Goal: Transaction & Acquisition: Purchase product/service

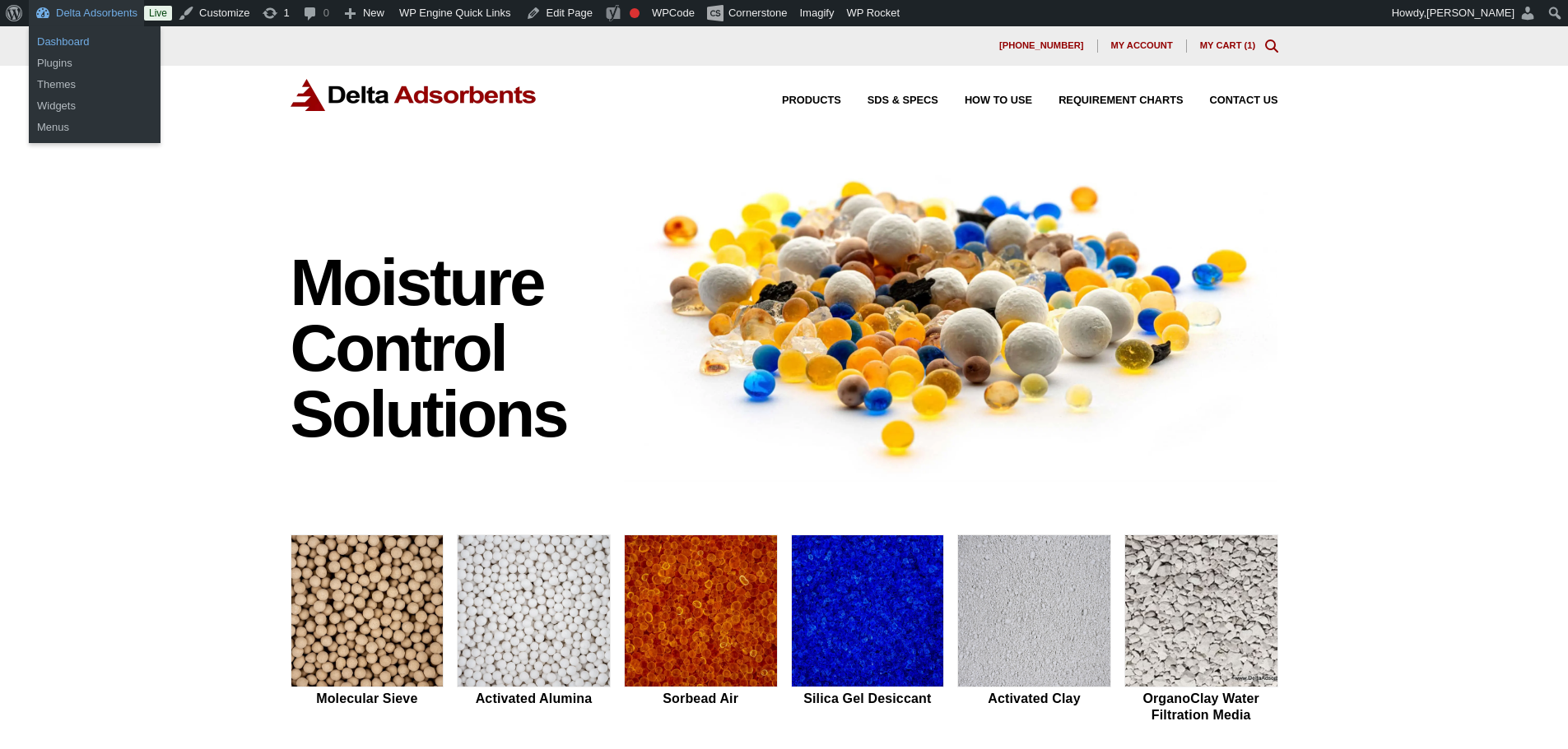
click at [85, 40] on link "Dashboard" at bounding box center [94, 42] width 132 height 22
click at [81, 39] on link "Dashboard" at bounding box center [94, 42] width 132 height 22
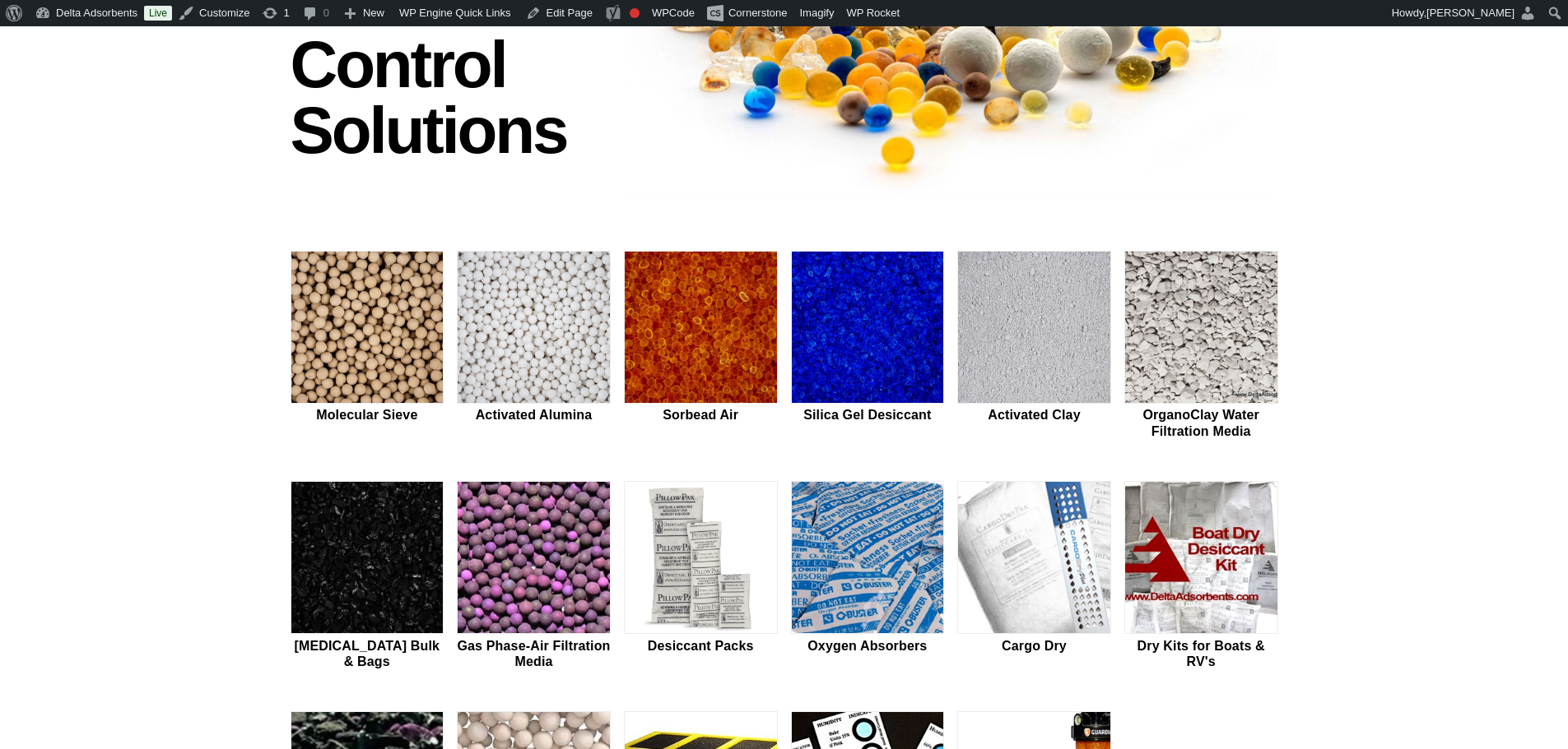
scroll to position [329, 0]
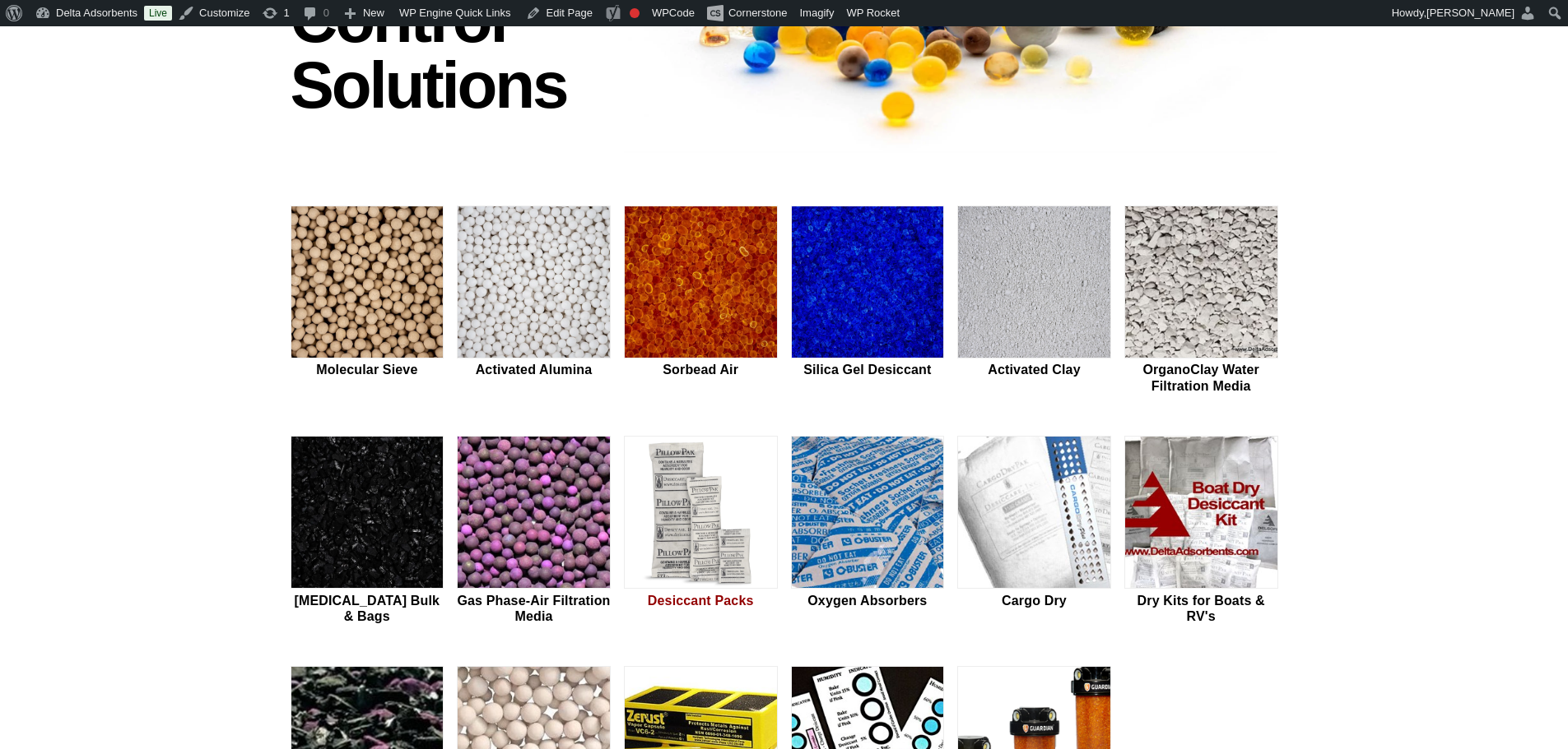
click at [660, 464] on img at bounding box center [701, 512] width 152 height 153
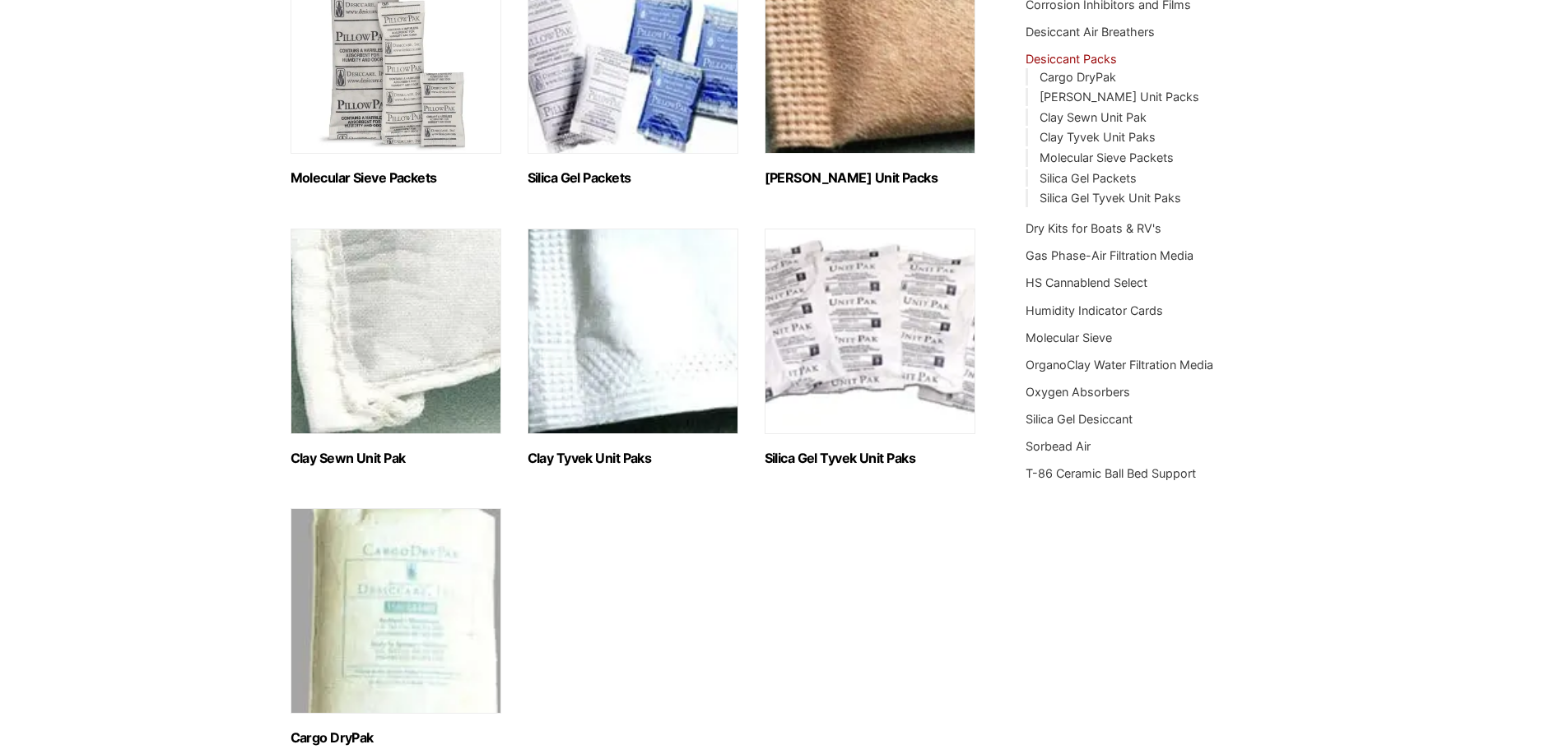
scroll to position [329, 0]
click at [627, 96] on img "Visit product category Silica Gel Packets" at bounding box center [632, 50] width 211 height 206
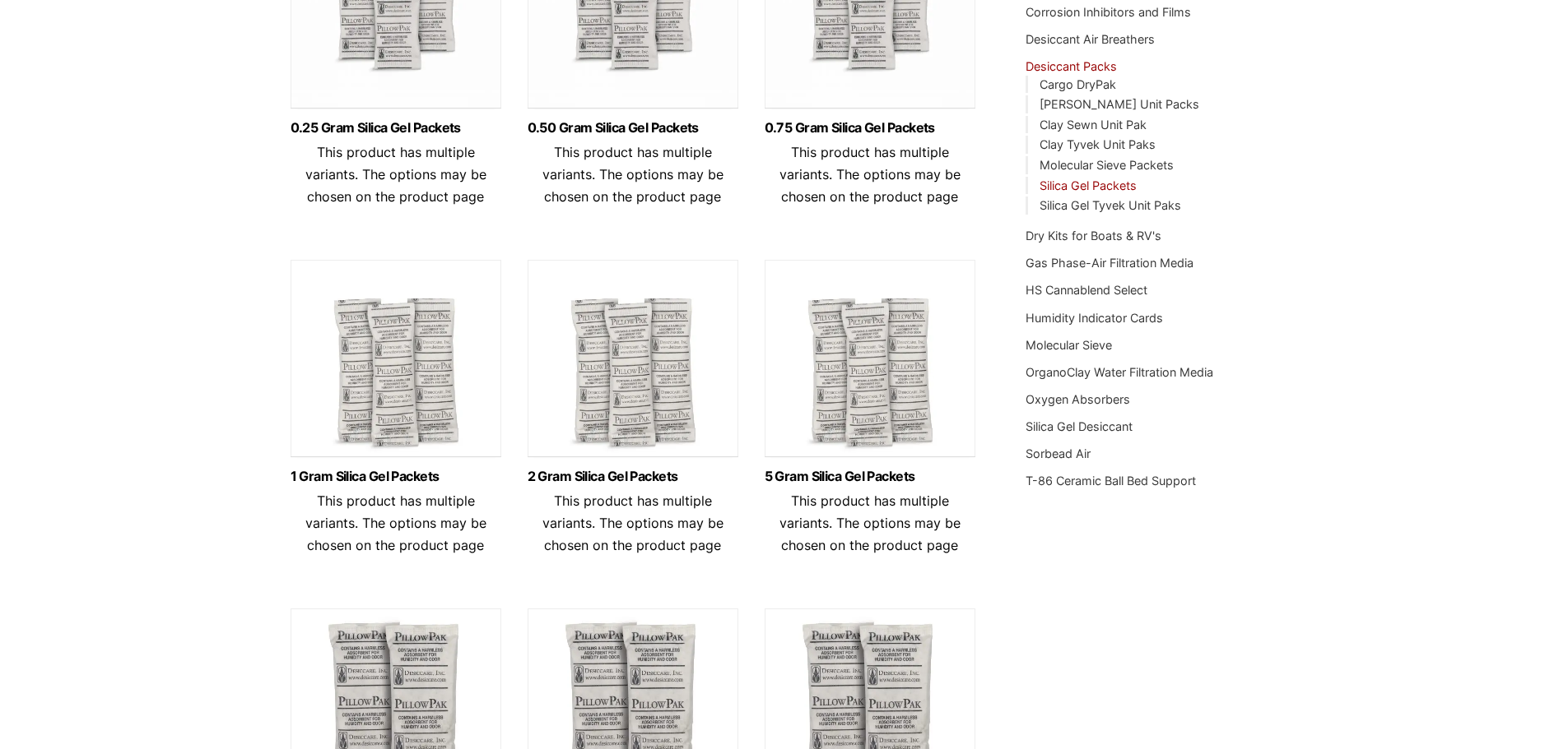
scroll to position [329, 0]
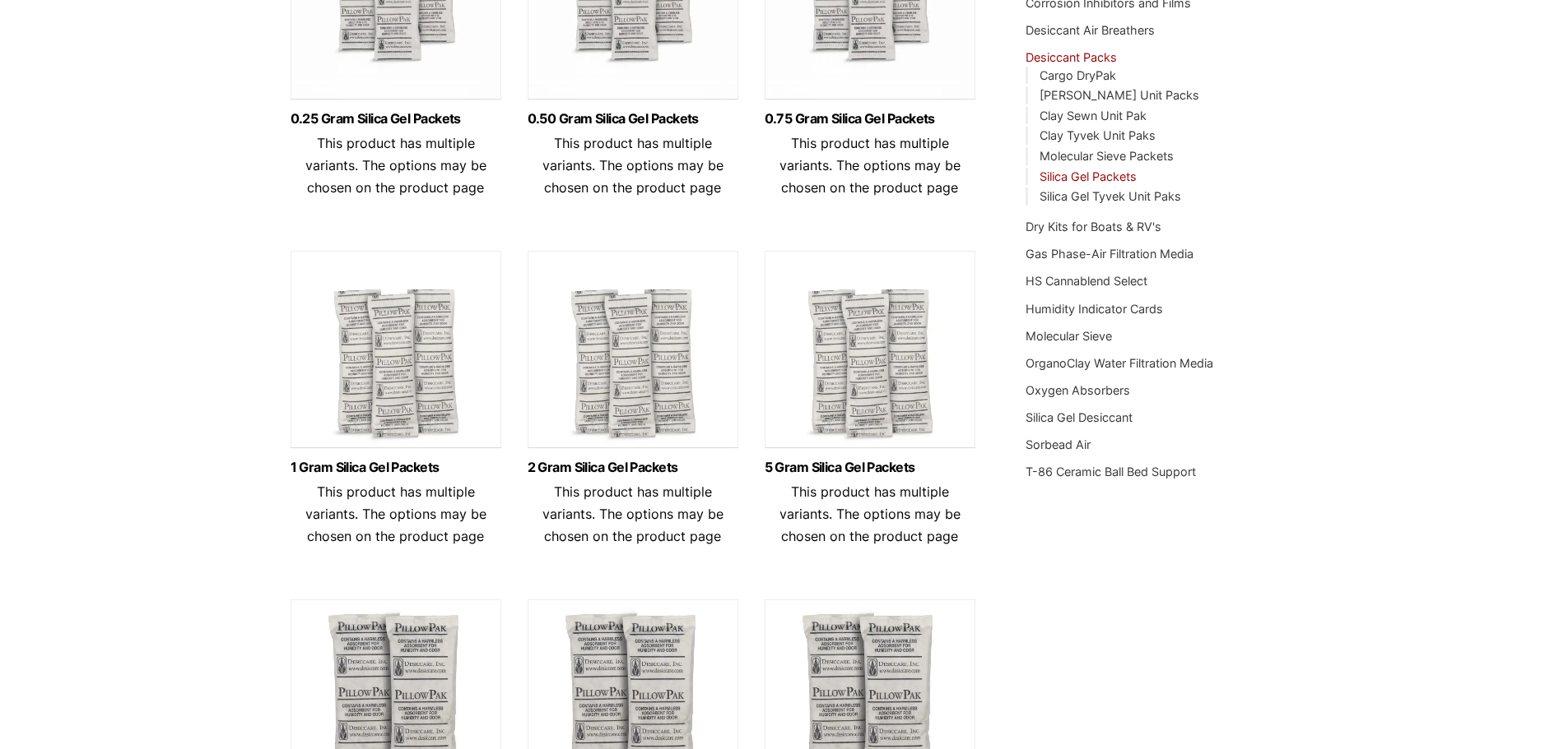
click at [838, 381] on img at bounding box center [869, 354] width 211 height 206
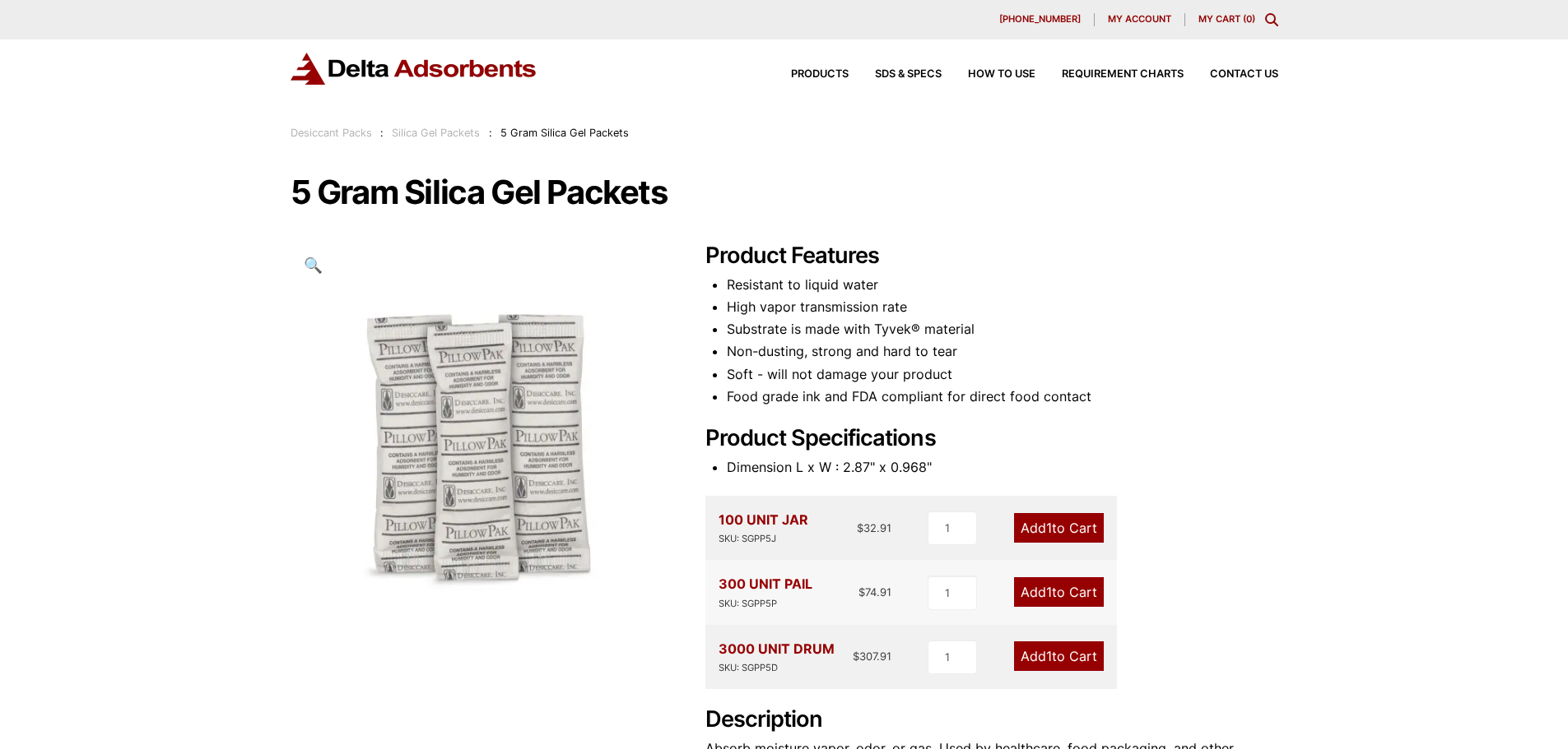
click at [443, 135] on link "Silica Gel Packets" at bounding box center [436, 133] width 88 height 12
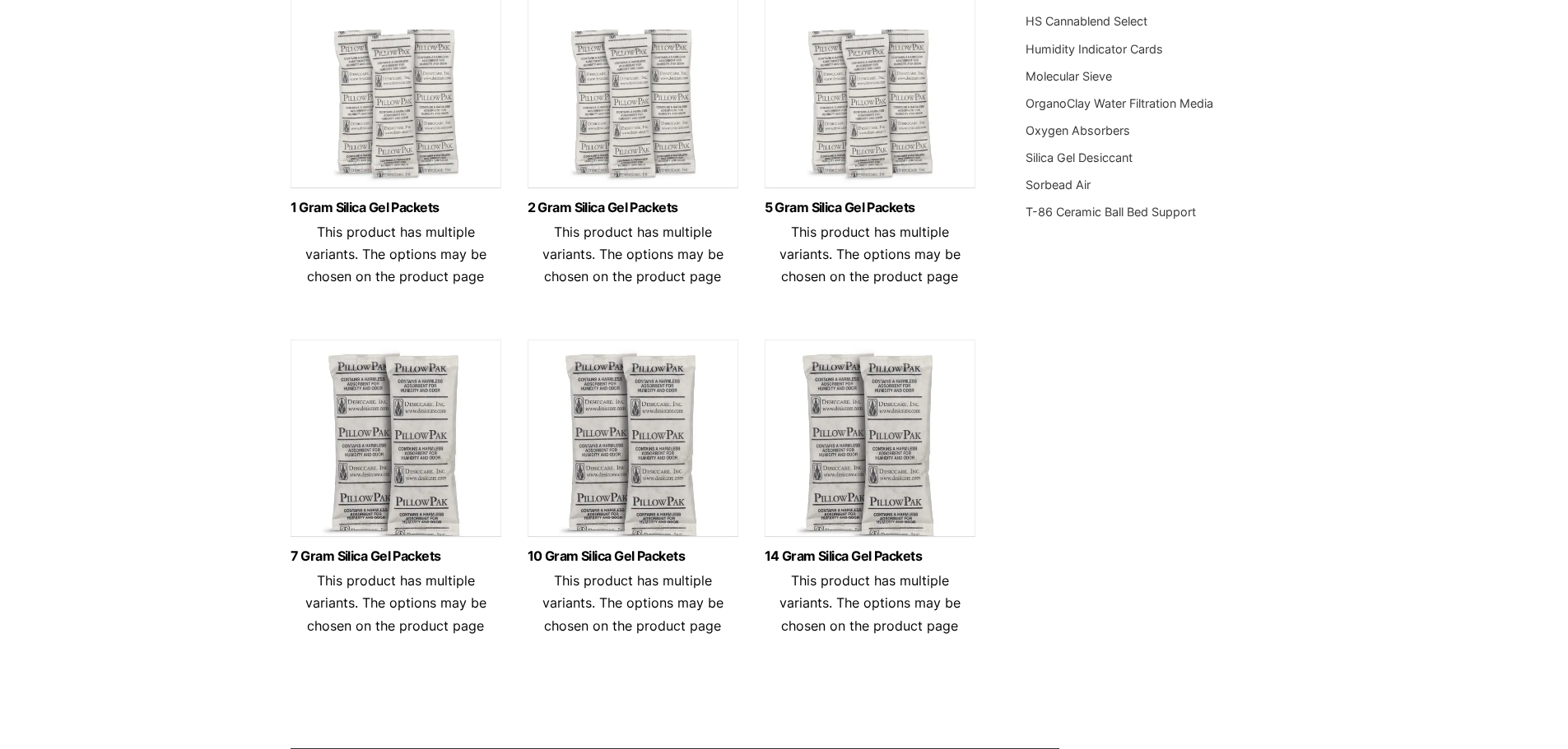
scroll to position [767, 0]
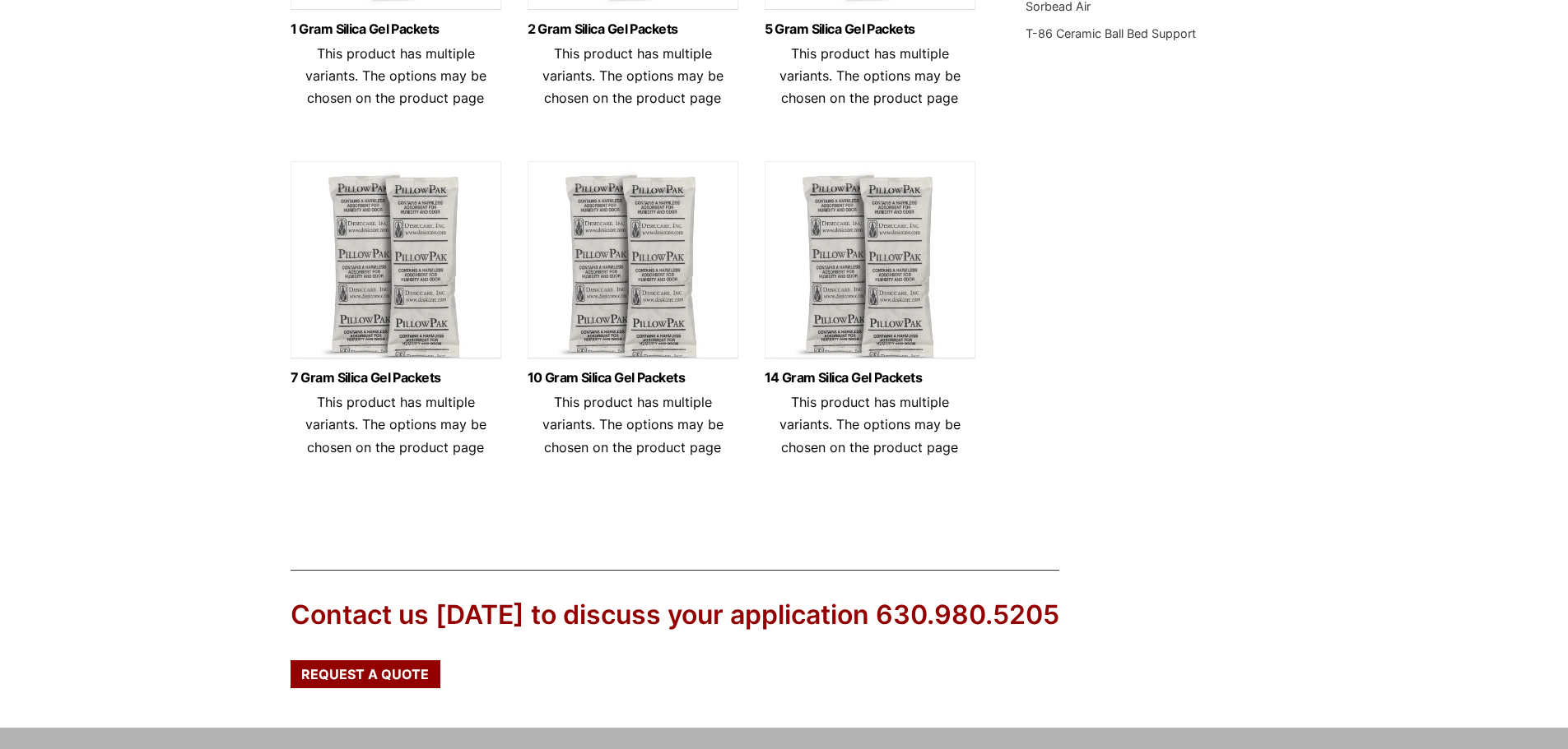
click at [673, 314] on img at bounding box center [632, 265] width 211 height 206
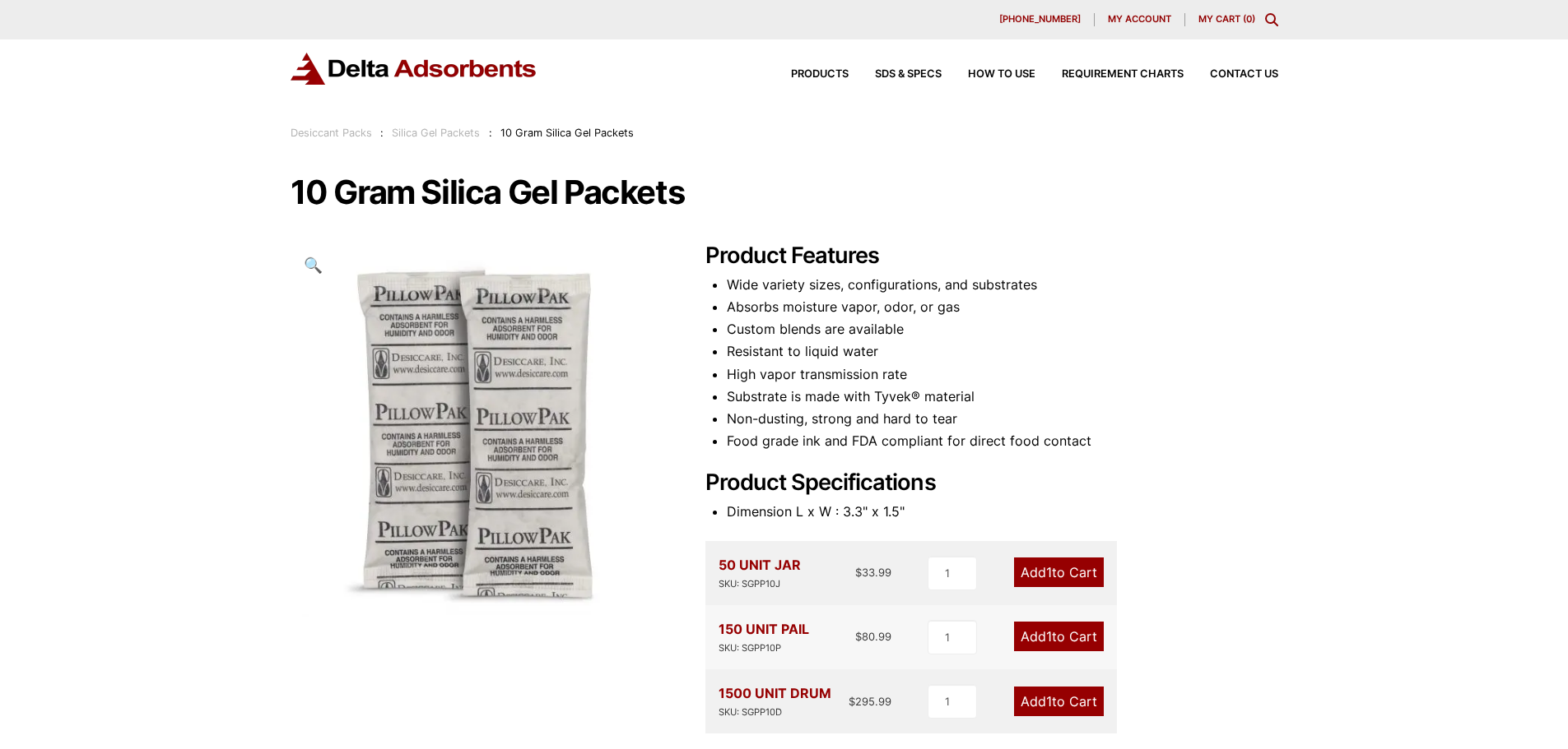
click at [452, 122] on div "Products SDS & SPECS How to Use Requirement Charts Contact Us" at bounding box center [784, 81] width 1568 height 85
click at [455, 145] on div "Our website has detected that you are using an outdated browser that will preve…" at bounding box center [784, 647] width 1568 height 1295
click at [443, 127] on link "Silica Gel Packets" at bounding box center [436, 133] width 88 height 12
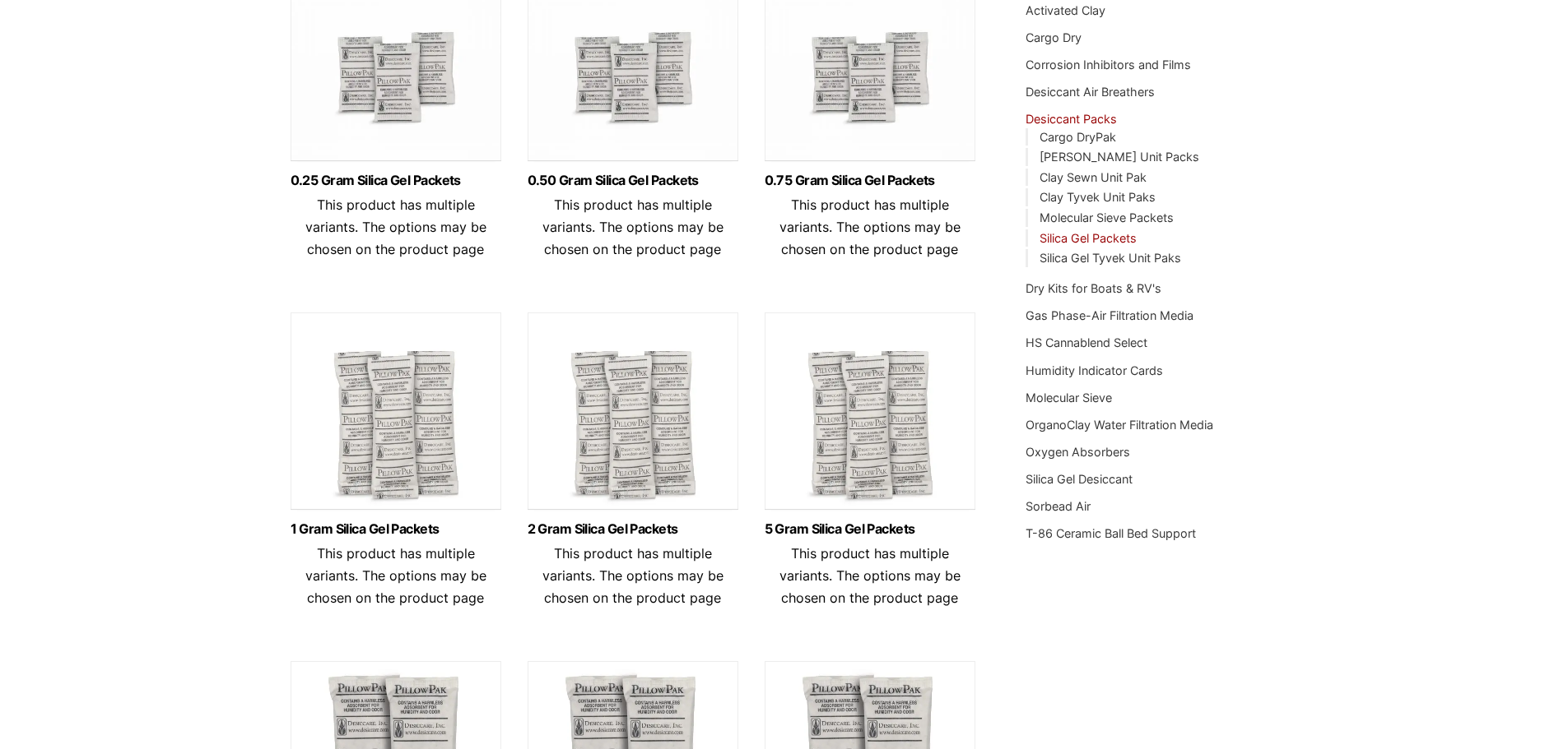
scroll to position [274, 0]
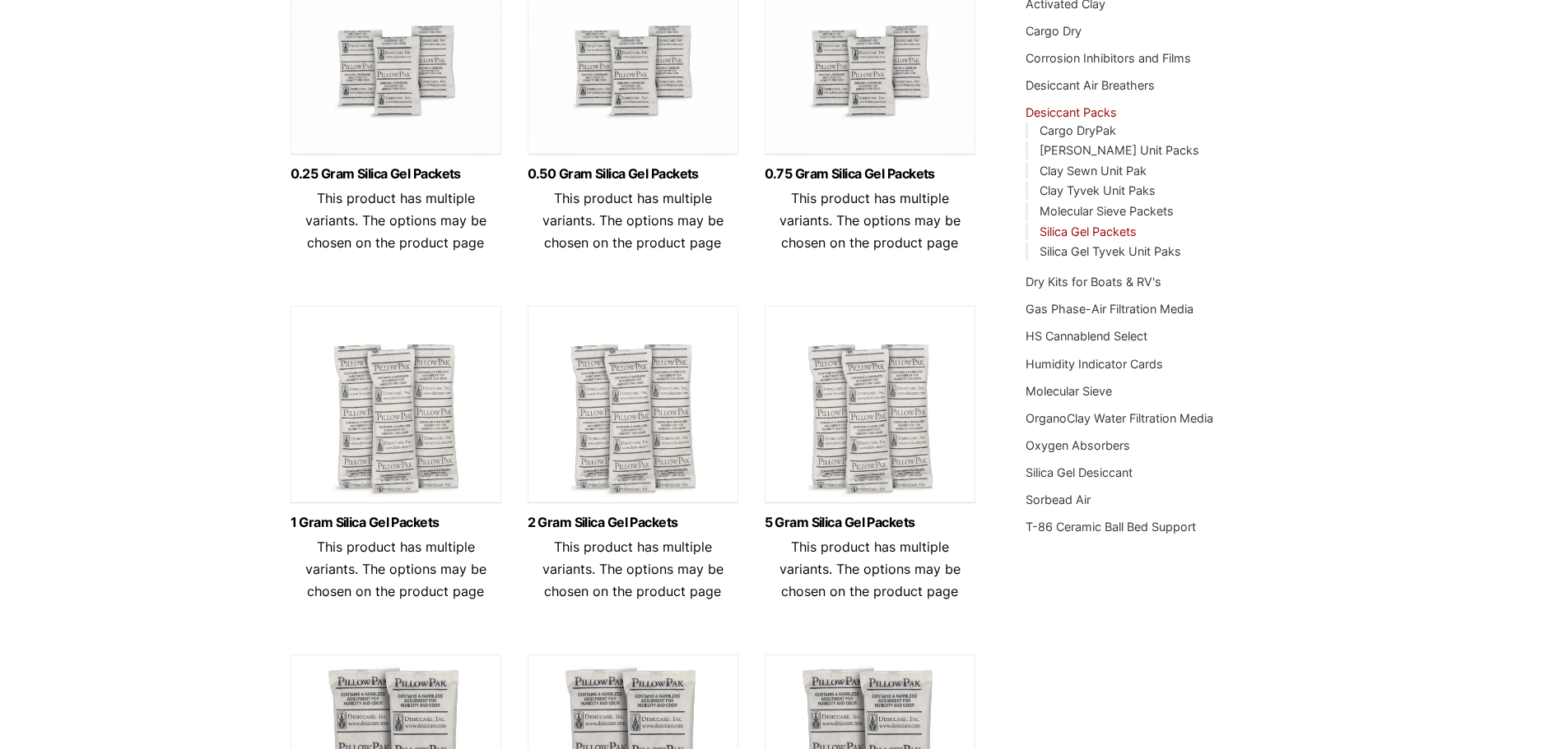
click at [916, 403] on img at bounding box center [869, 409] width 211 height 206
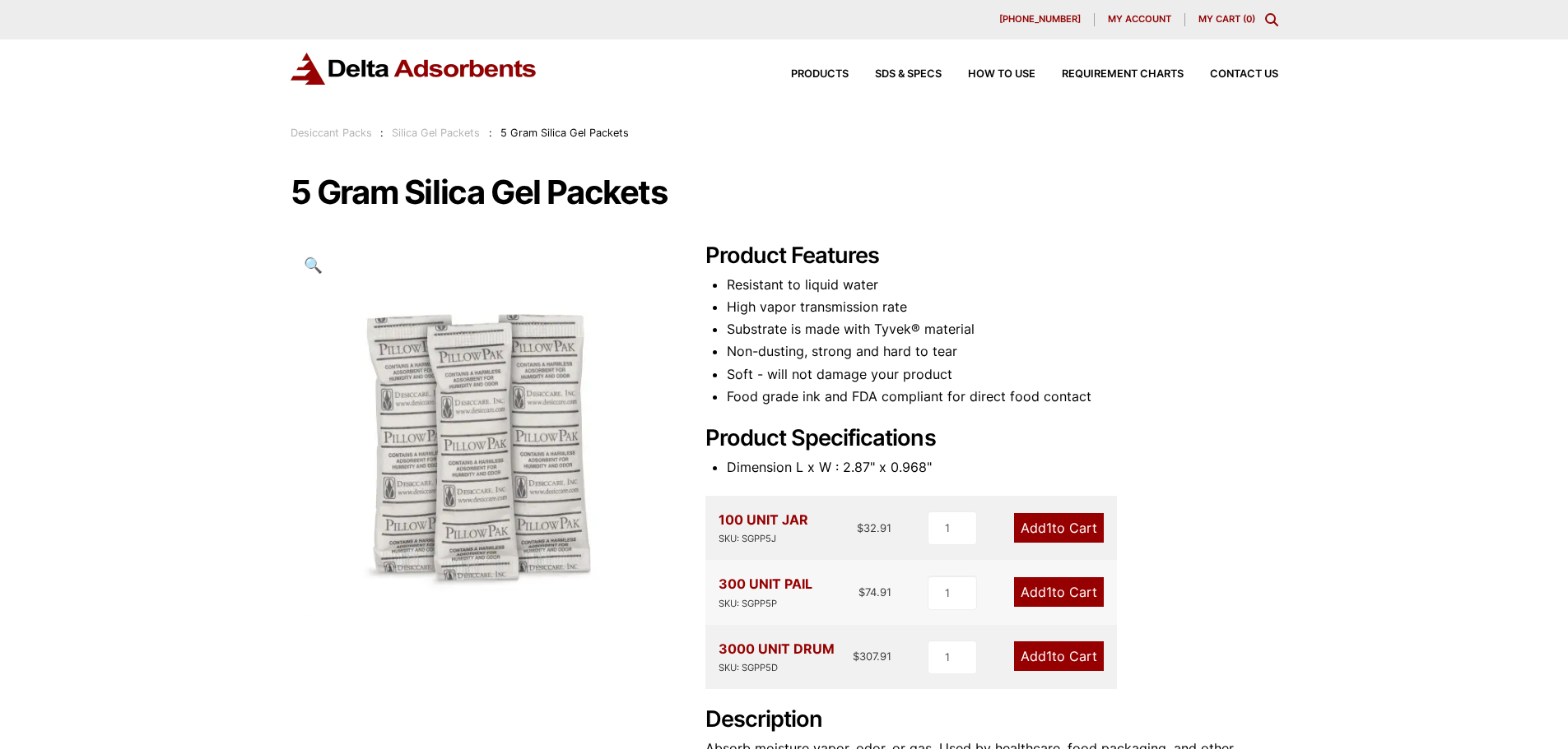
click at [420, 127] on link "Silica Gel Packets" at bounding box center [436, 133] width 88 height 12
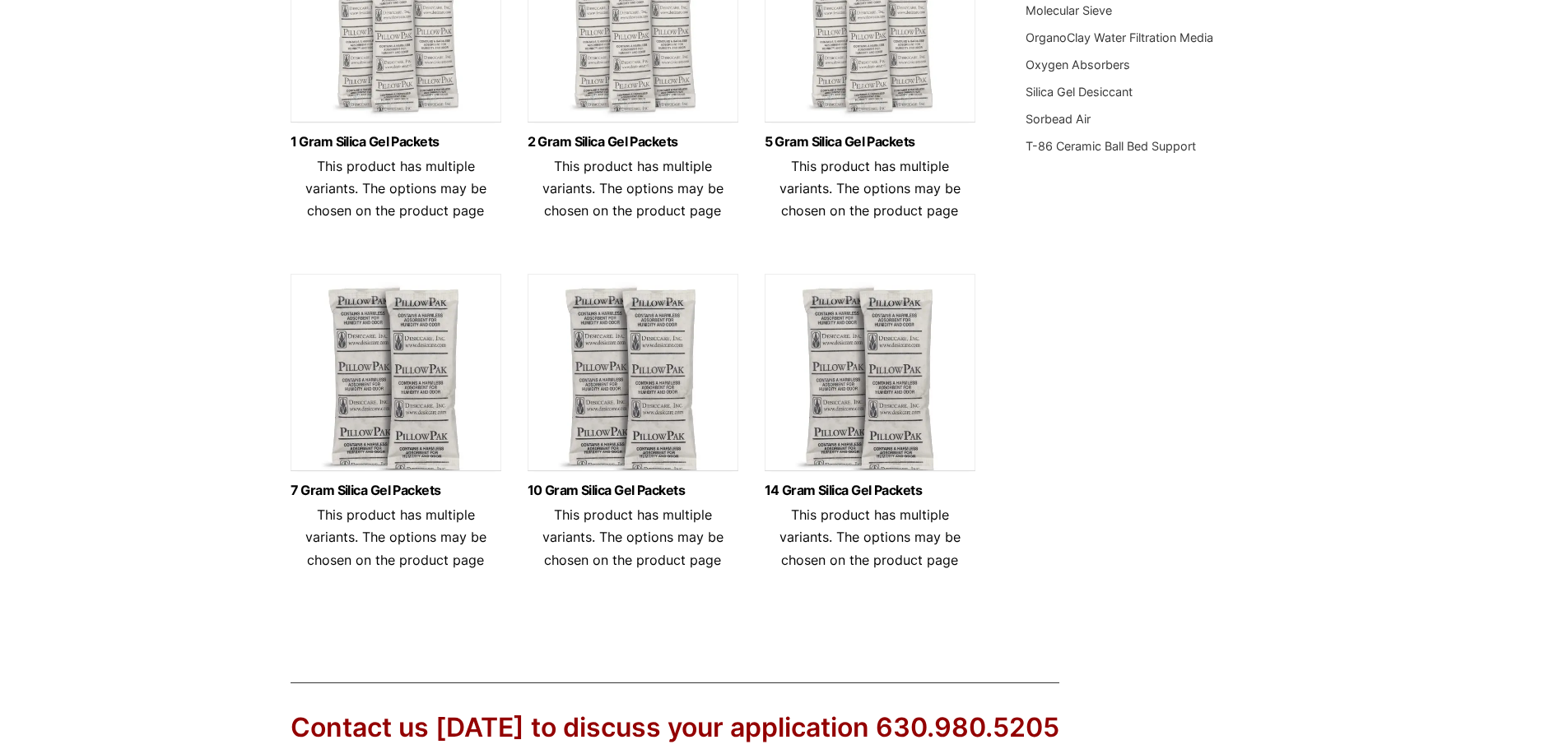
scroll to position [658, 0]
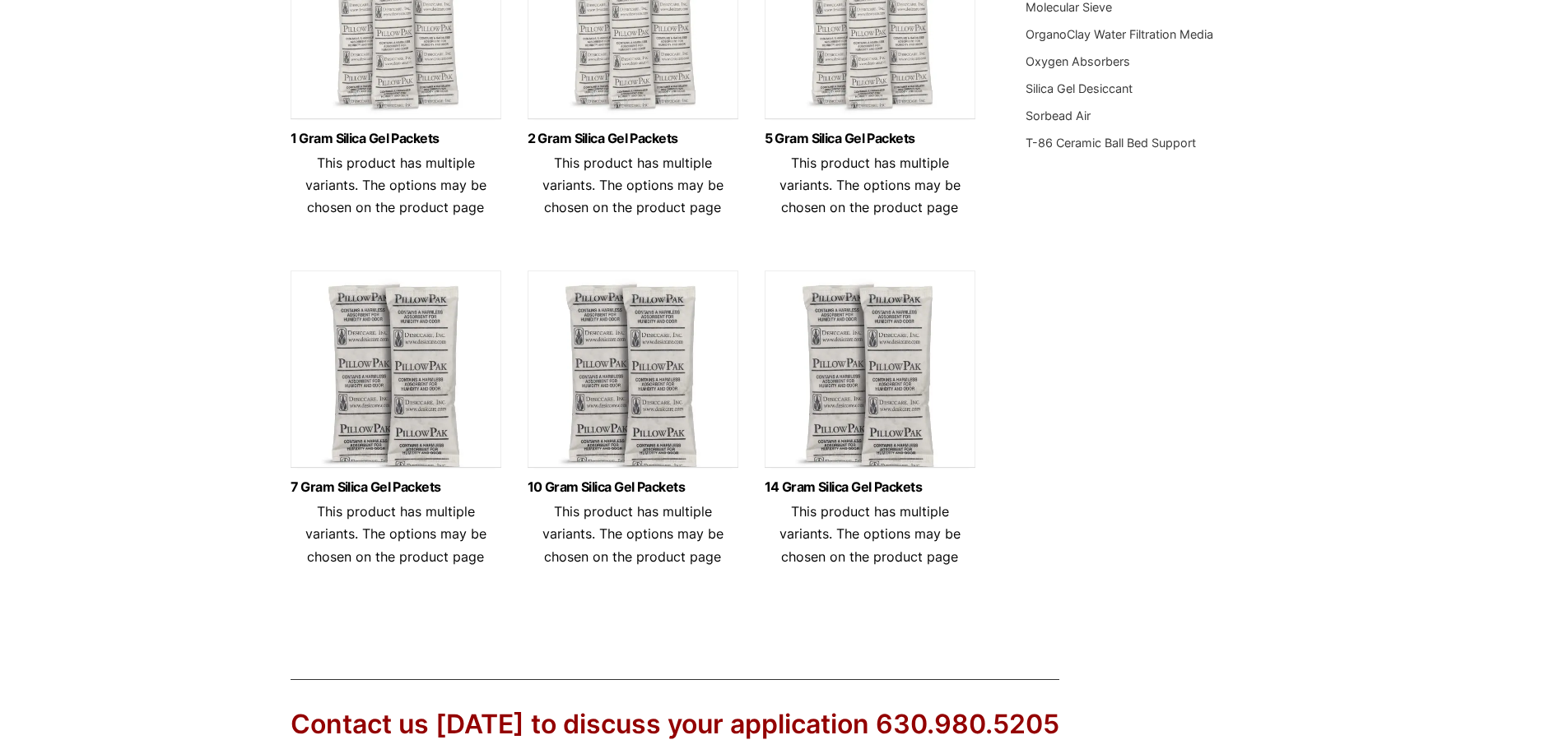
click at [629, 405] on img at bounding box center [632, 374] width 211 height 206
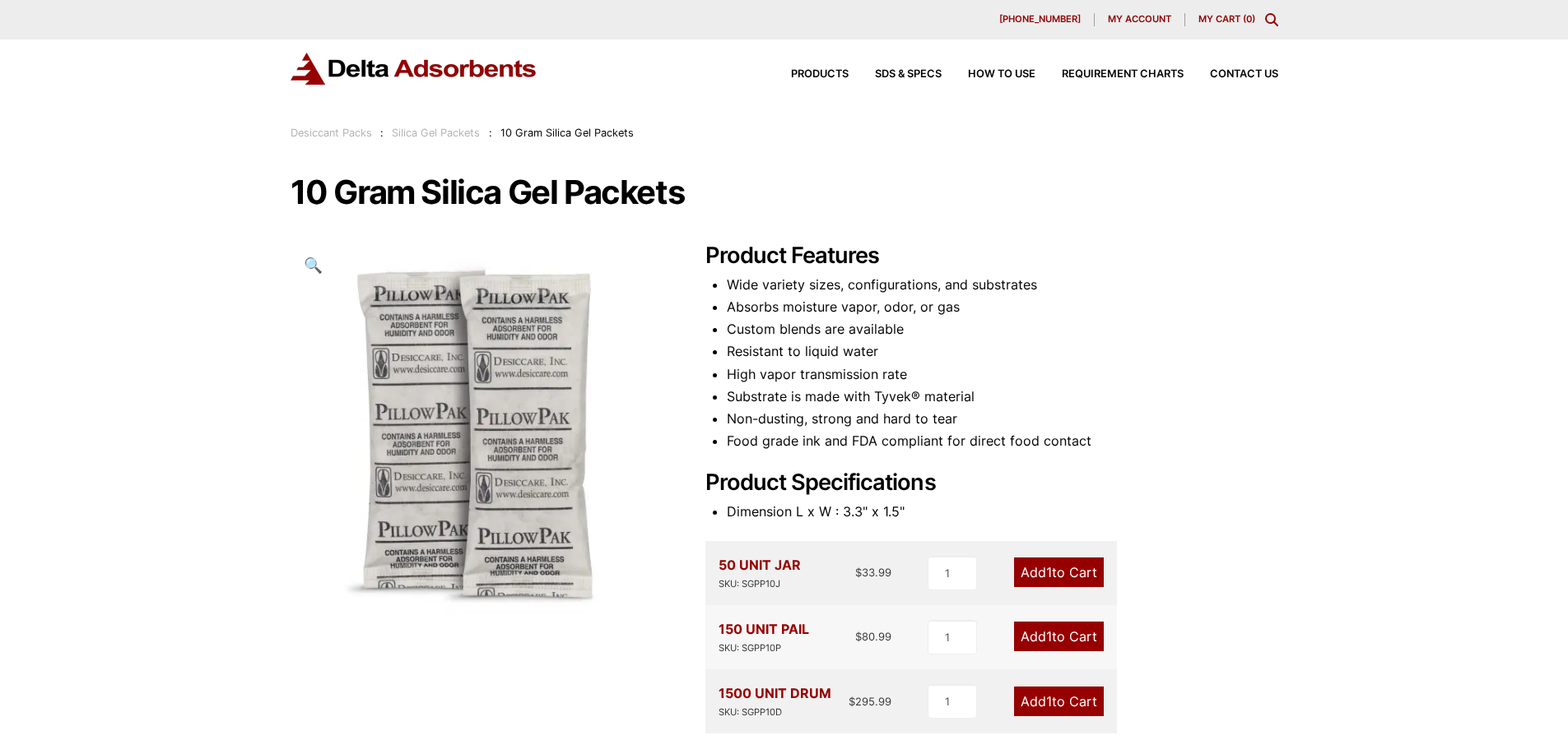
click at [387, 76] on img at bounding box center [414, 68] width 247 height 32
